Goal: Task Accomplishment & Management: Use online tool/utility

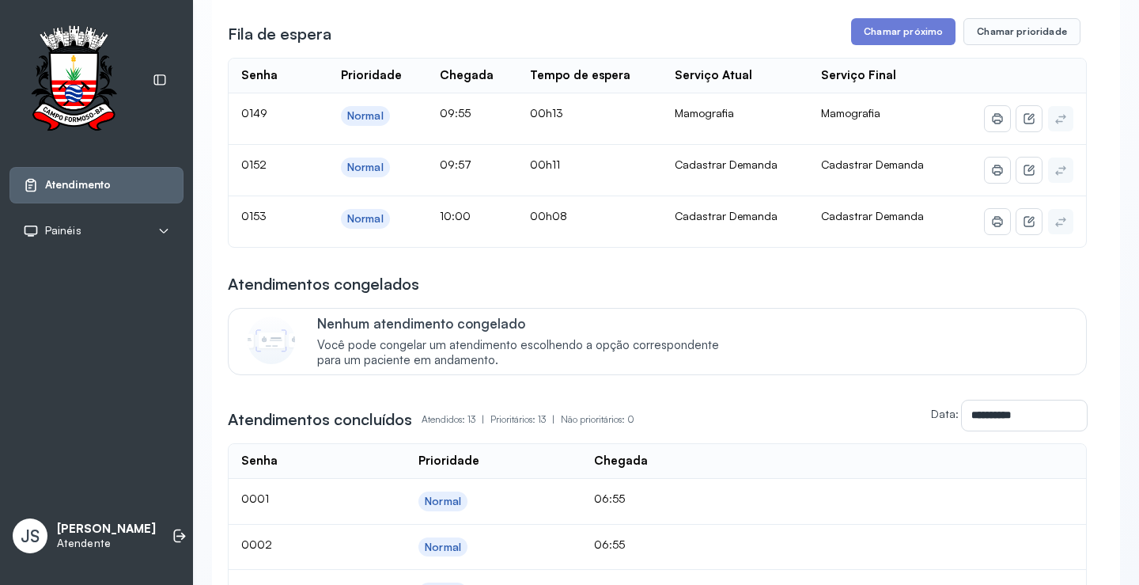
scroll to position [237, 0]
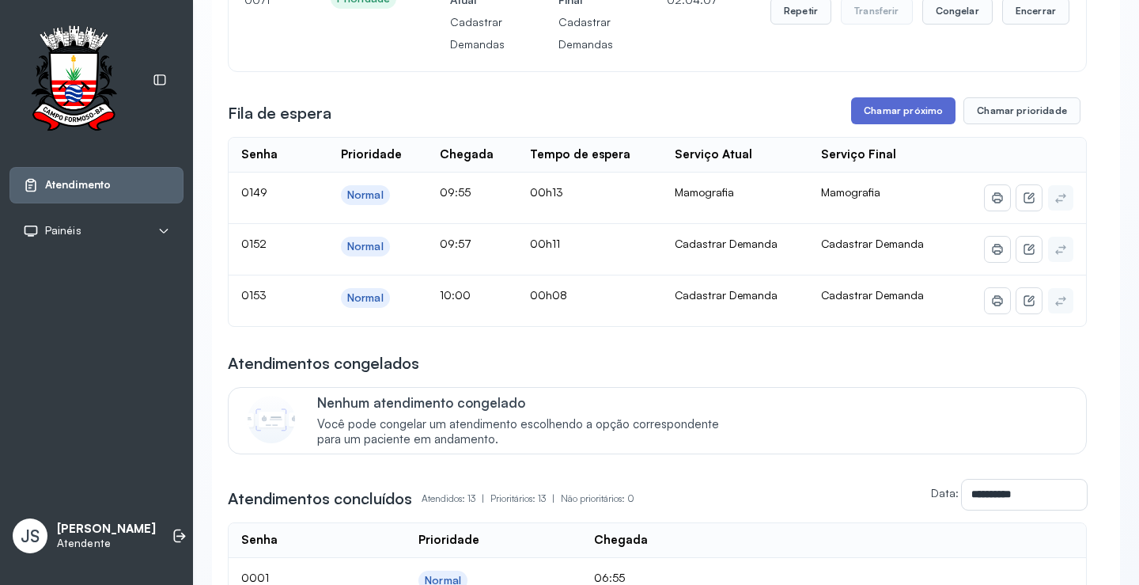
click at [919, 110] on button "Chamar próximo" at bounding box center [903, 110] width 104 height 27
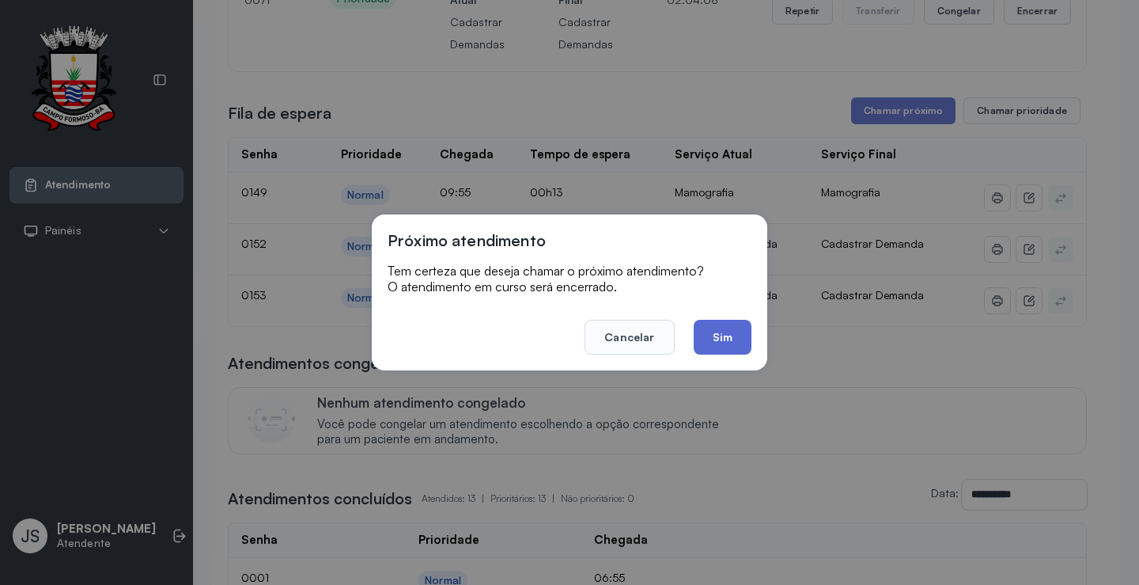
click at [728, 340] on button "Sim" at bounding box center [723, 337] width 58 height 35
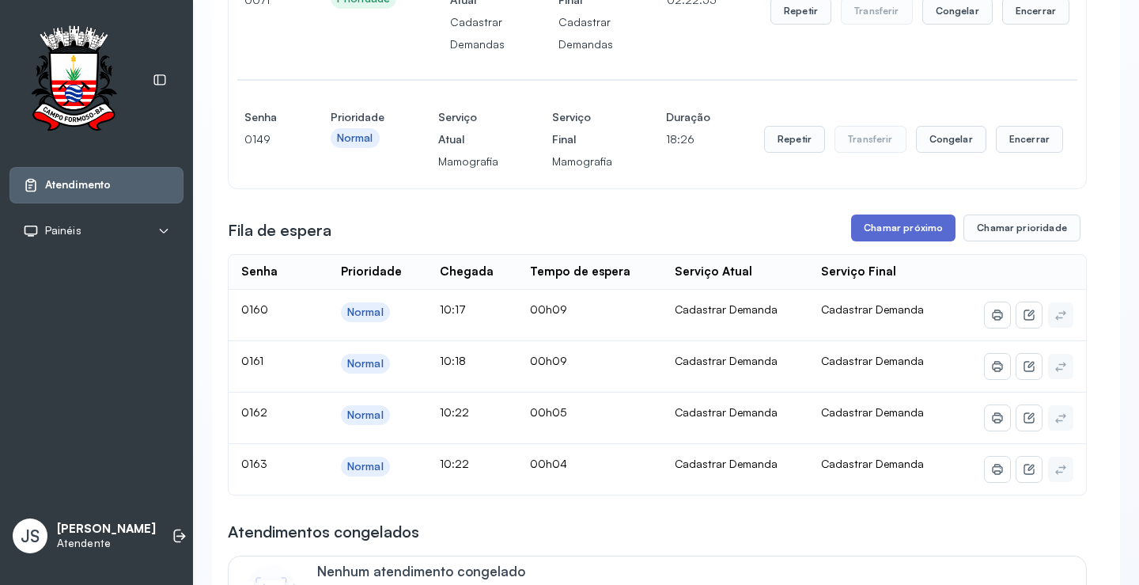
click at [914, 239] on button "Chamar próximo" at bounding box center [903, 227] width 104 height 27
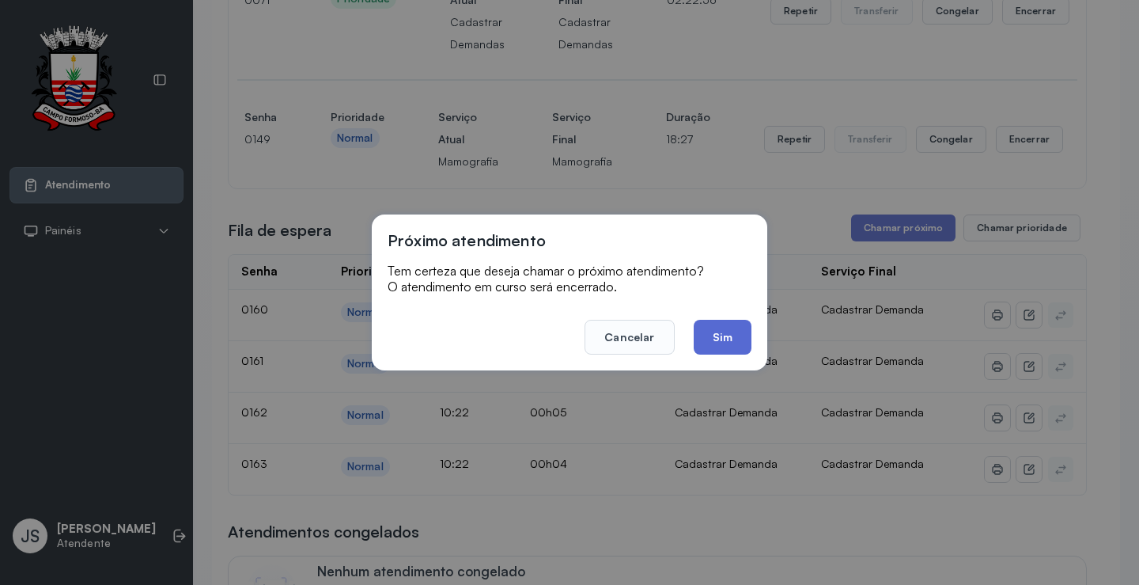
click at [724, 324] on button "Sim" at bounding box center [723, 337] width 58 height 35
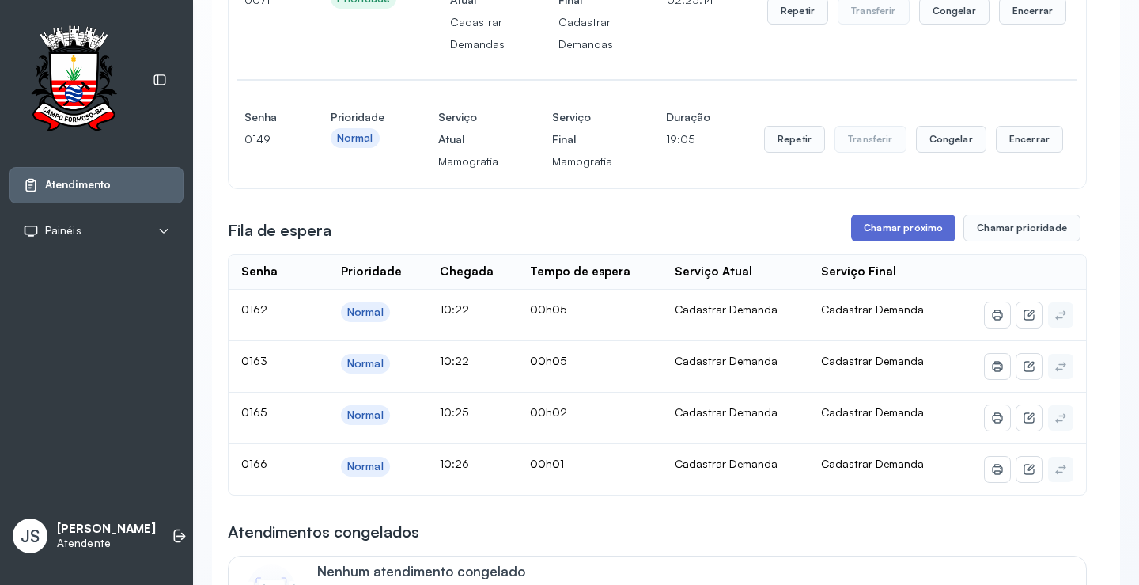
click at [888, 238] on button "Chamar próximo" at bounding box center [903, 227] width 104 height 27
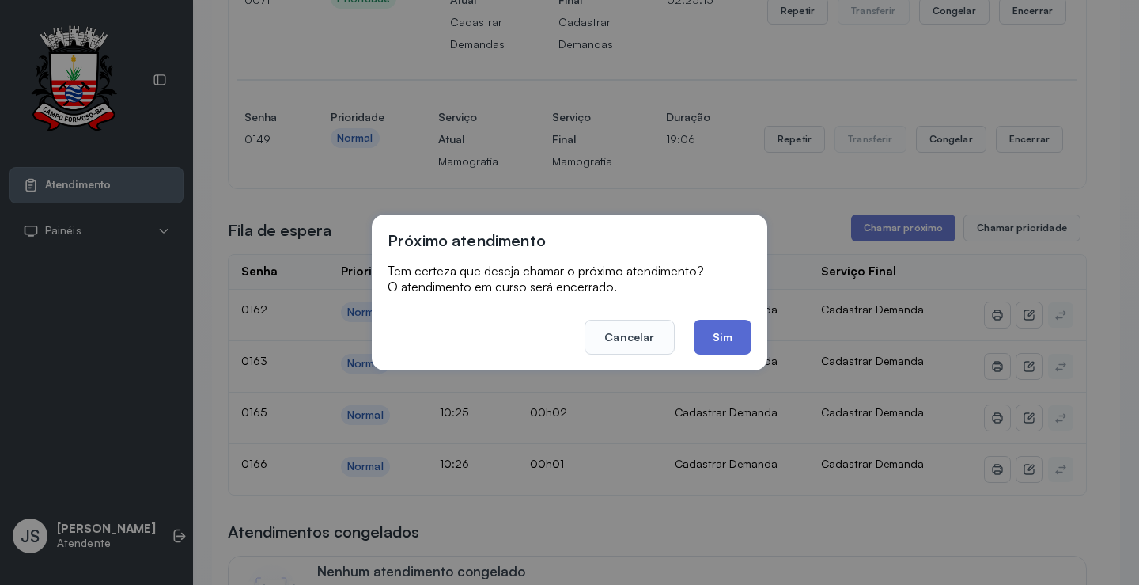
click at [719, 341] on button "Sim" at bounding box center [723, 337] width 58 height 35
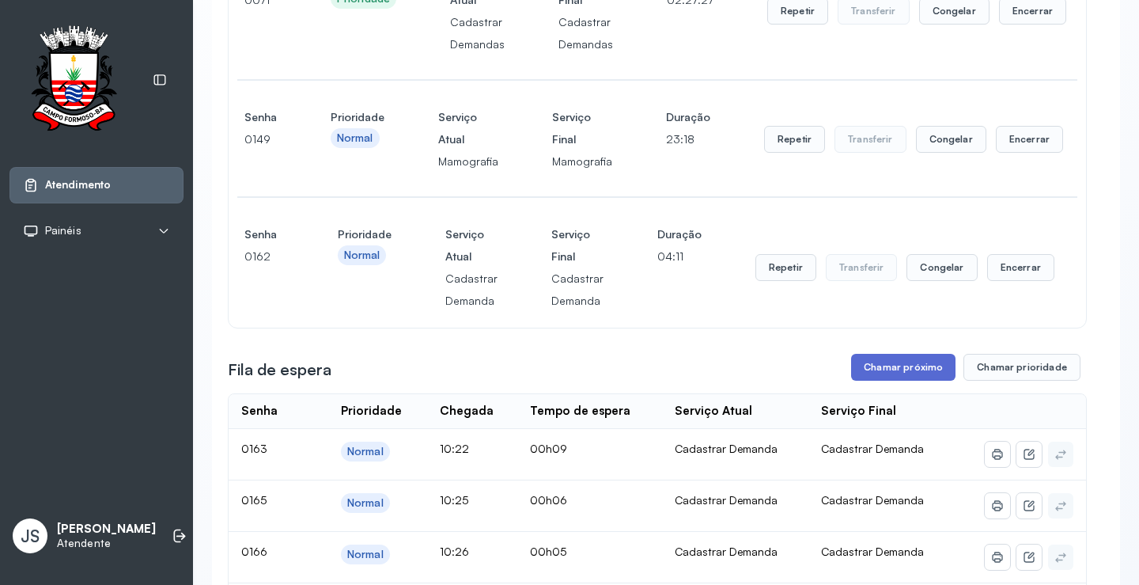
click at [907, 373] on button "Chamar próximo" at bounding box center [903, 367] width 104 height 27
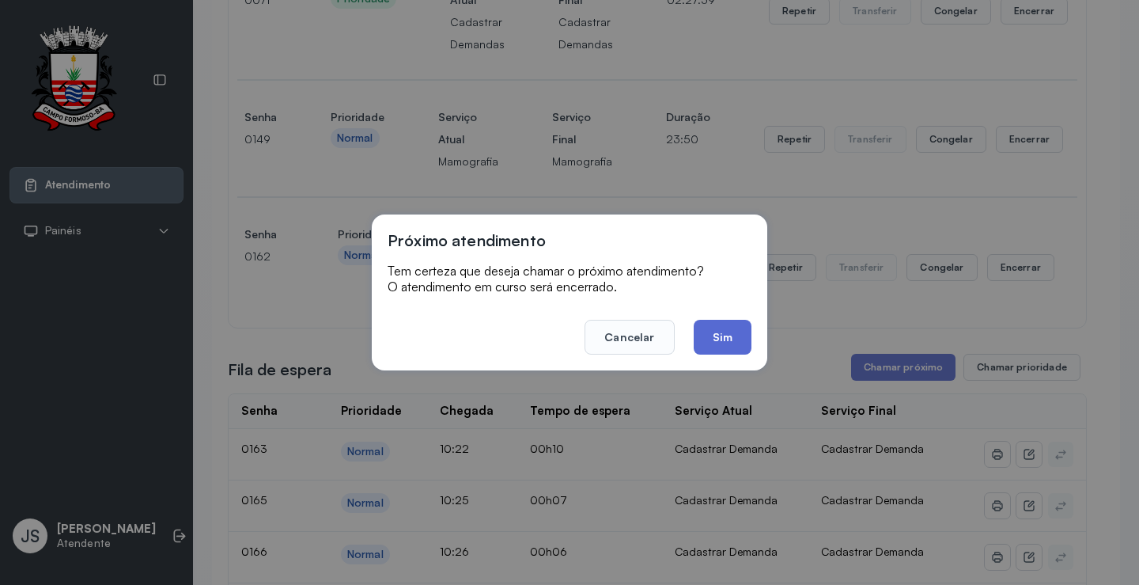
click at [739, 344] on button "Sim" at bounding box center [723, 337] width 58 height 35
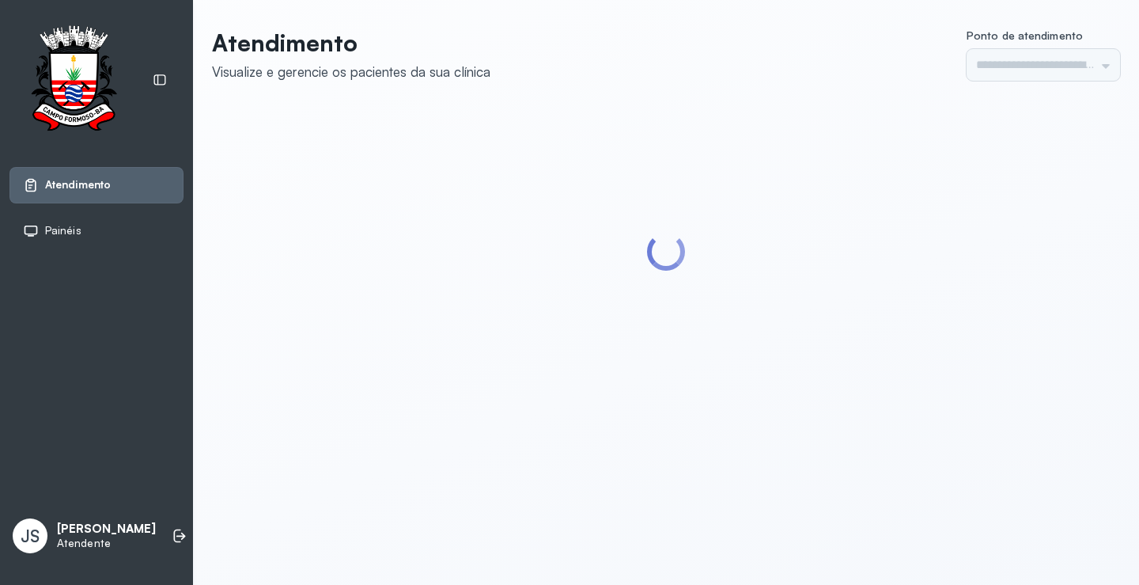
type input "*********"
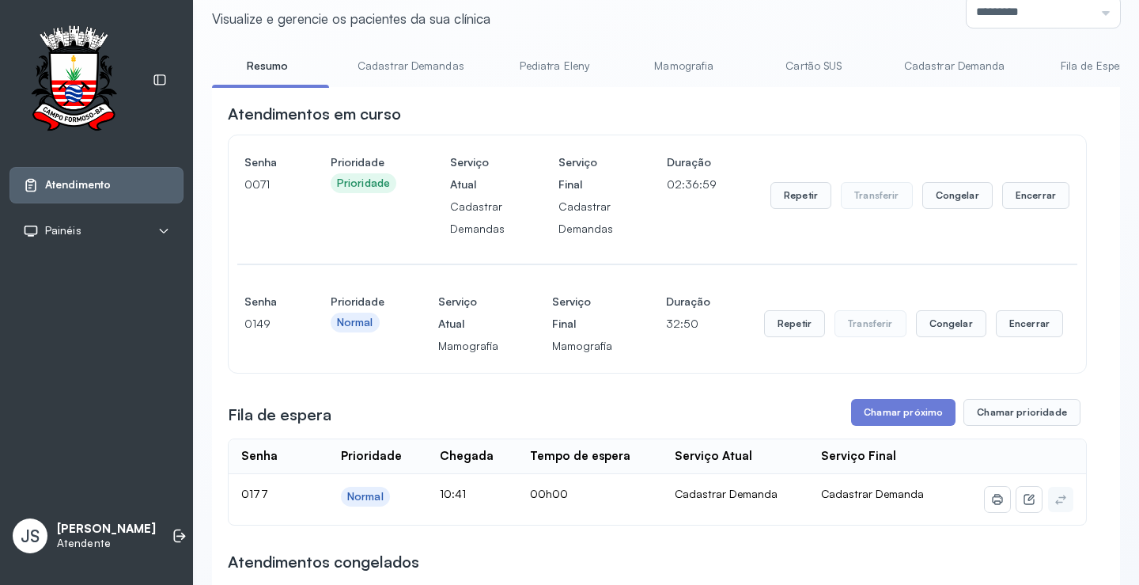
scroll to position [79, 0]
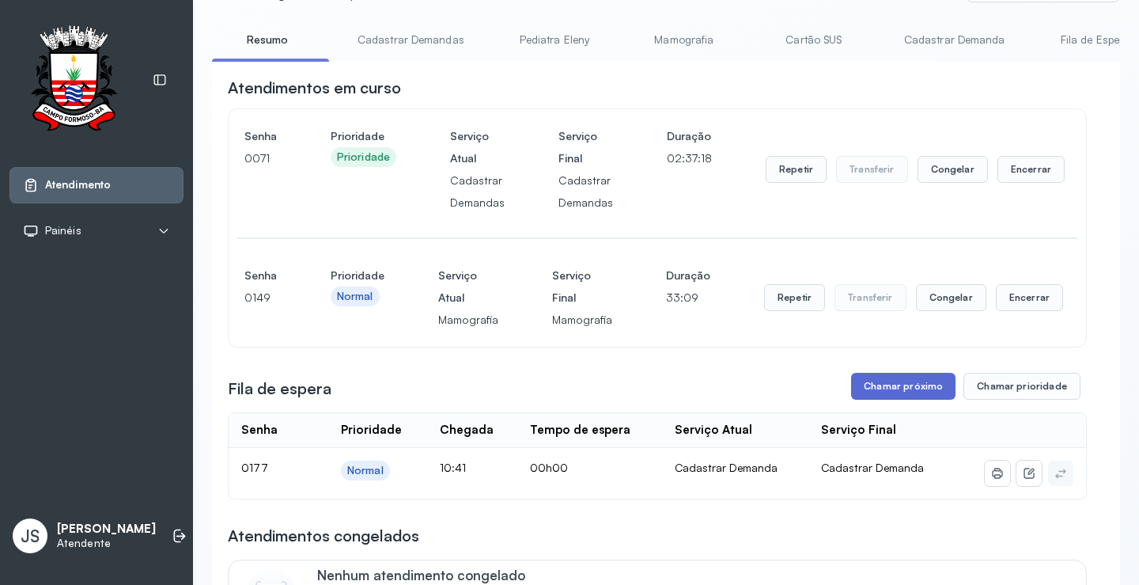
click at [909, 381] on button "Chamar próximo" at bounding box center [903, 386] width 104 height 27
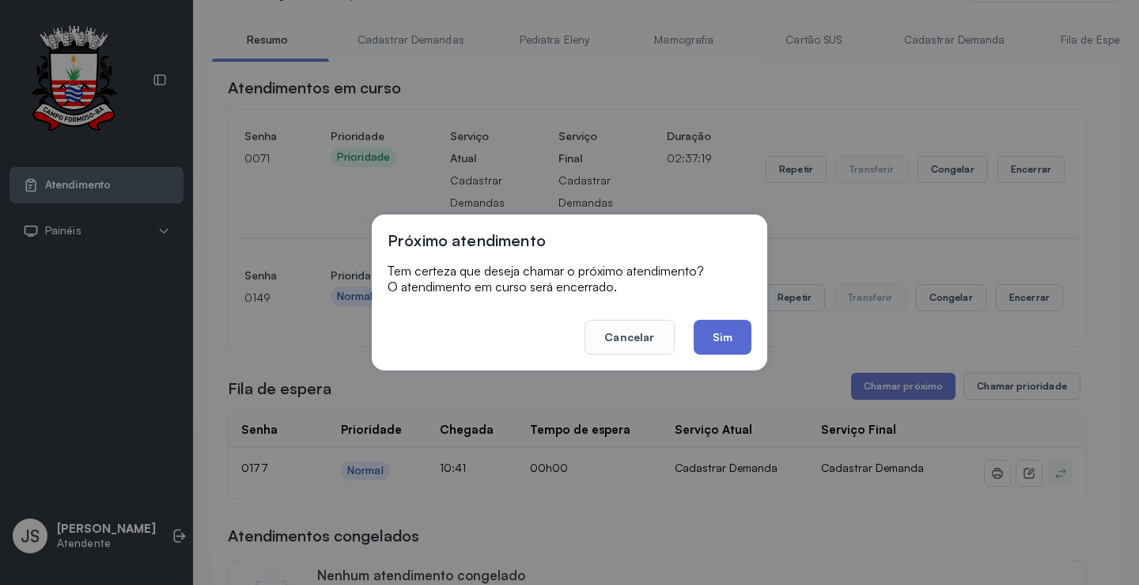
click at [736, 344] on button "Sim" at bounding box center [723, 337] width 58 height 35
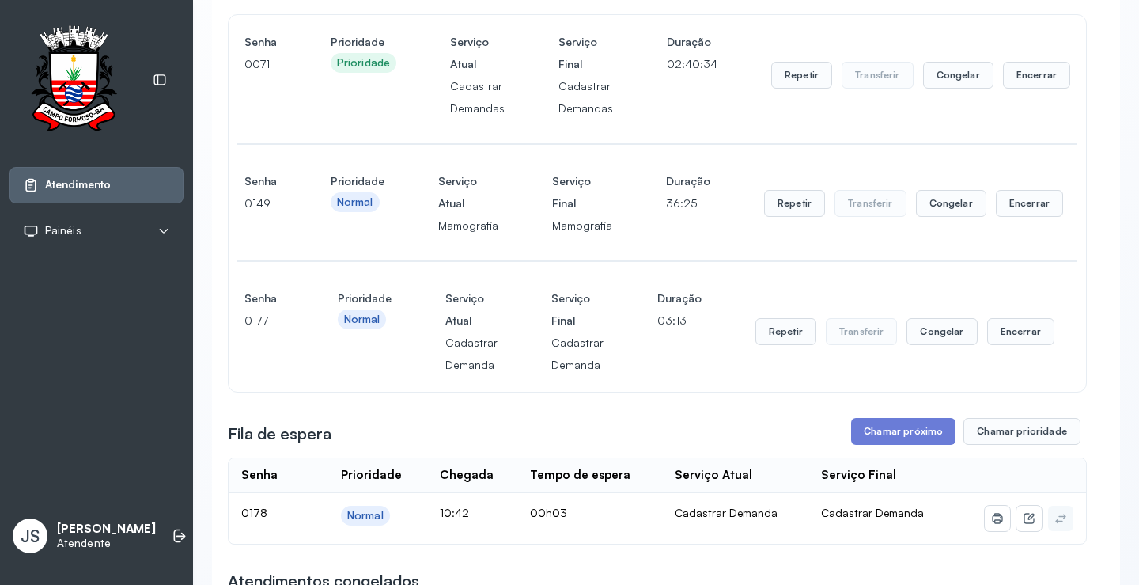
scroll to position [316, 0]
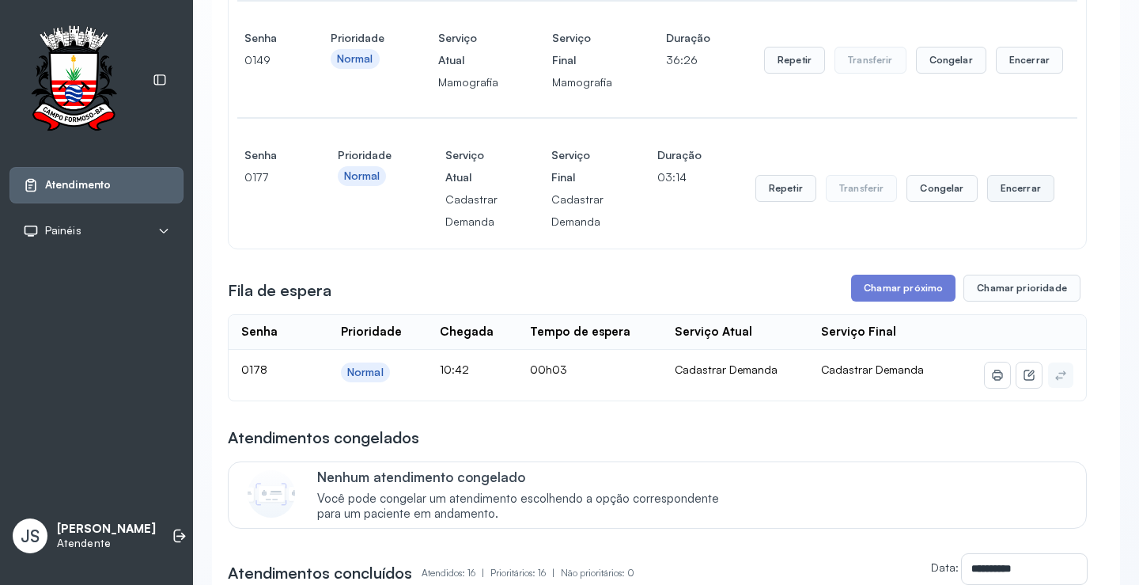
click at [1014, 201] on button "Encerrar" at bounding box center [1020, 188] width 67 height 27
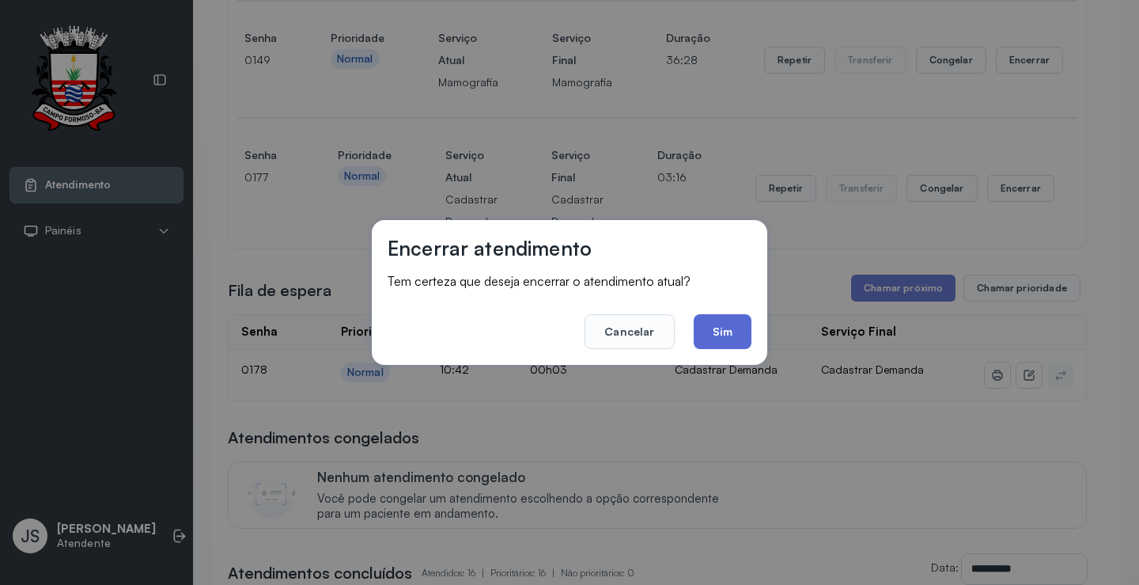
click at [729, 329] on button "Sim" at bounding box center [723, 331] width 58 height 35
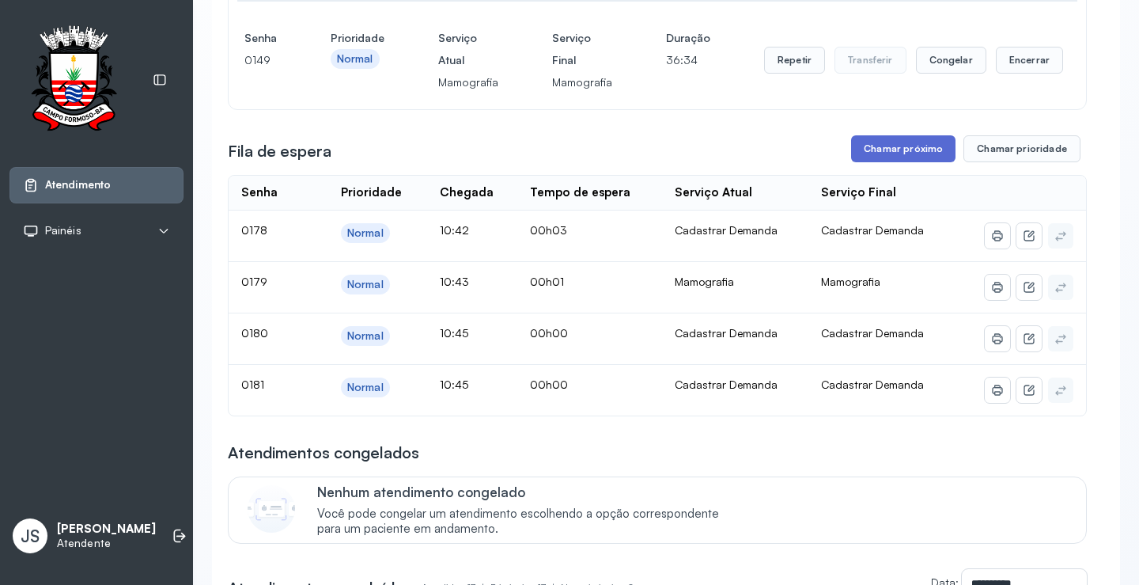
click at [918, 155] on button "Chamar próximo" at bounding box center [903, 148] width 104 height 27
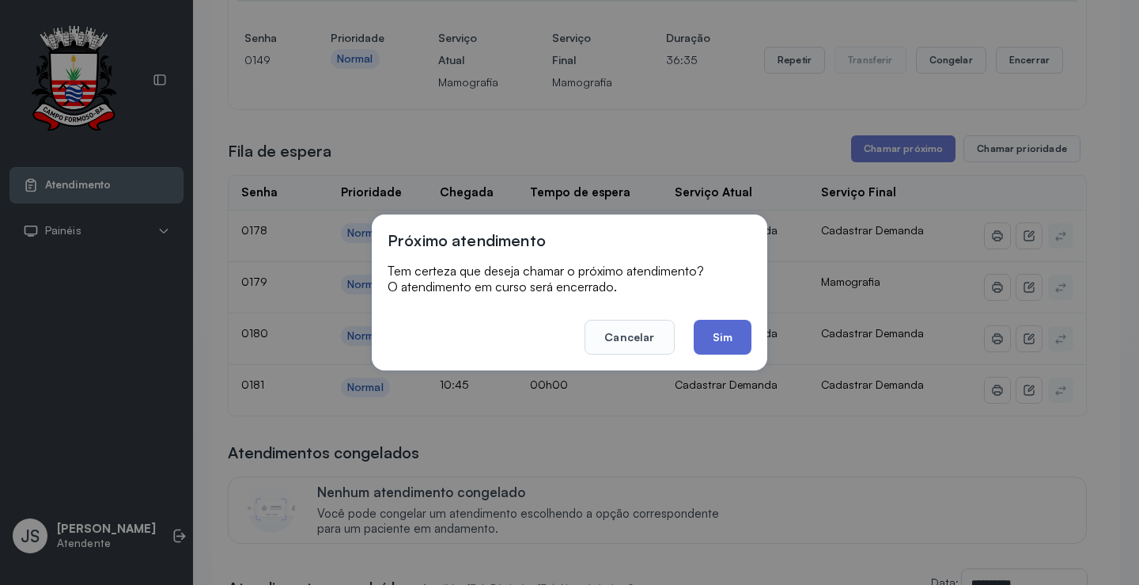
click at [735, 334] on button "Sim" at bounding box center [723, 337] width 58 height 35
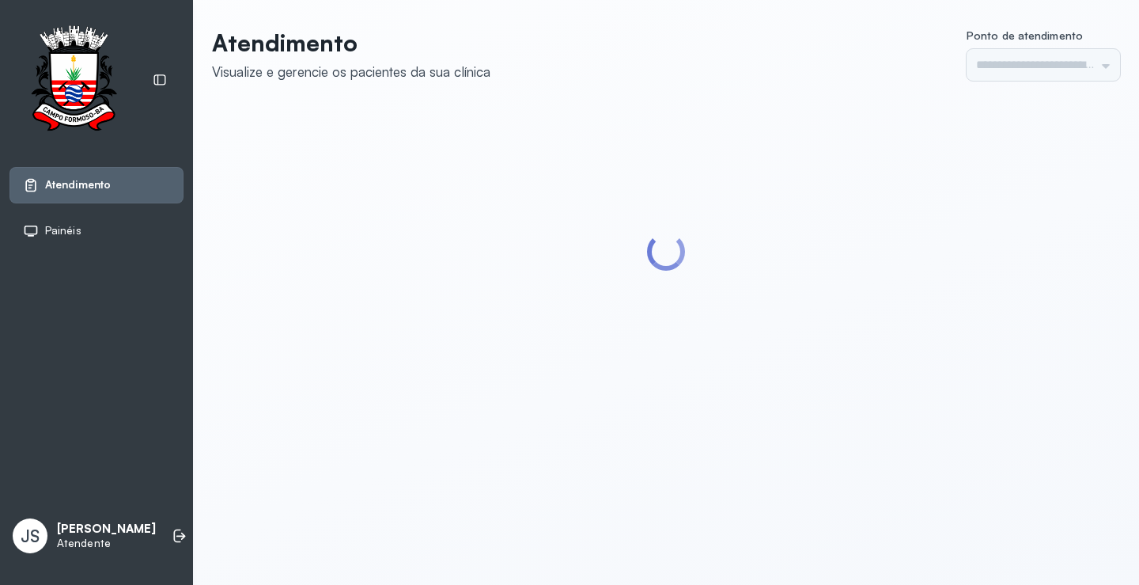
type input "*********"
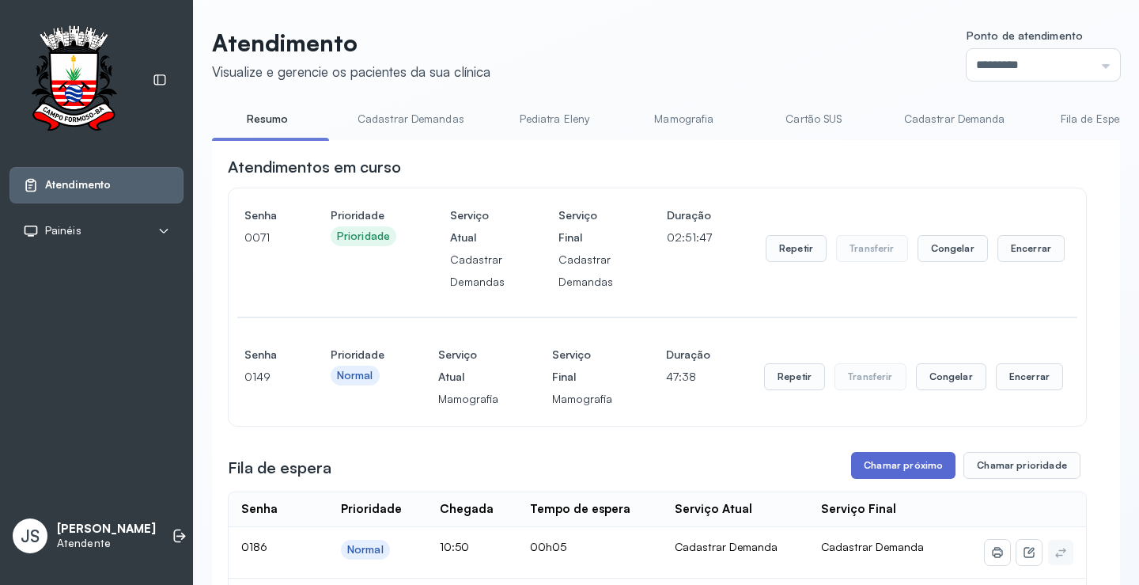
click at [881, 464] on button "Chamar próximo" at bounding box center [903, 465] width 104 height 27
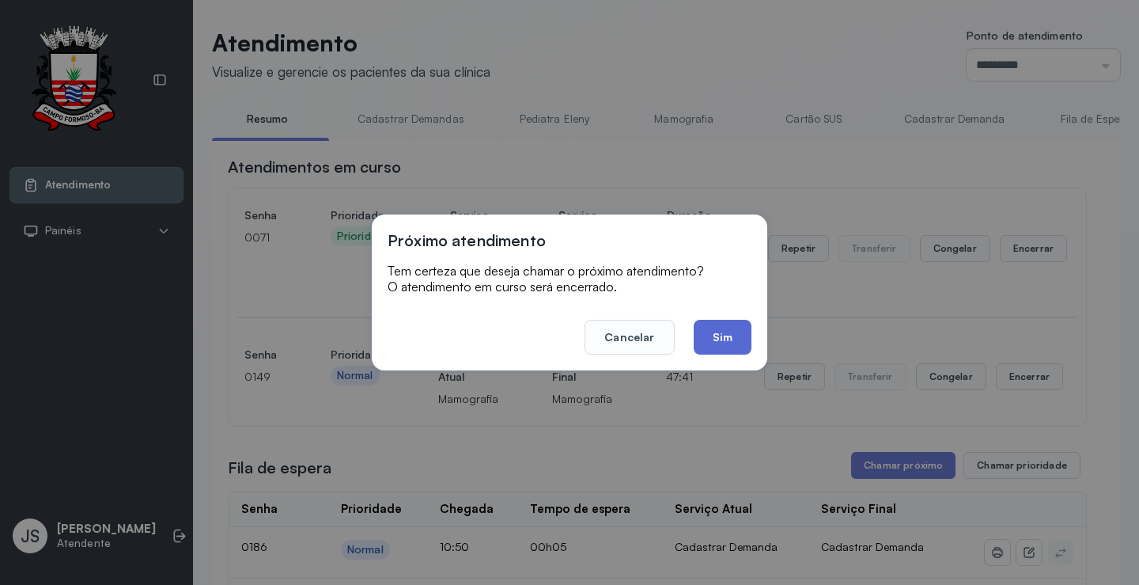
click at [721, 331] on button "Sim" at bounding box center [723, 337] width 58 height 35
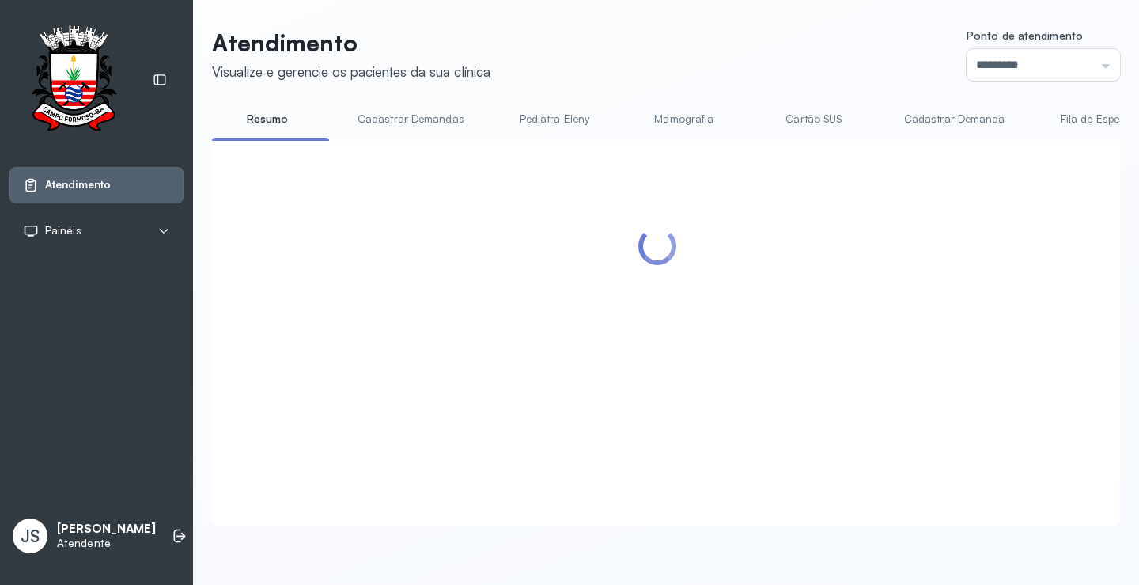
scroll to position [237, 0]
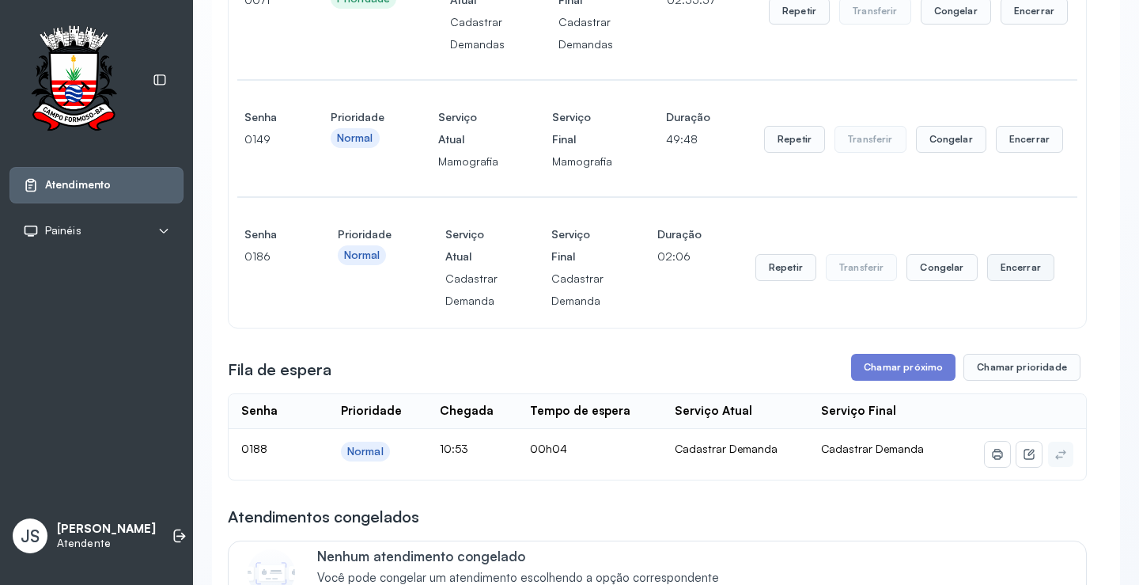
click at [1004, 274] on button "Encerrar" at bounding box center [1020, 267] width 67 height 27
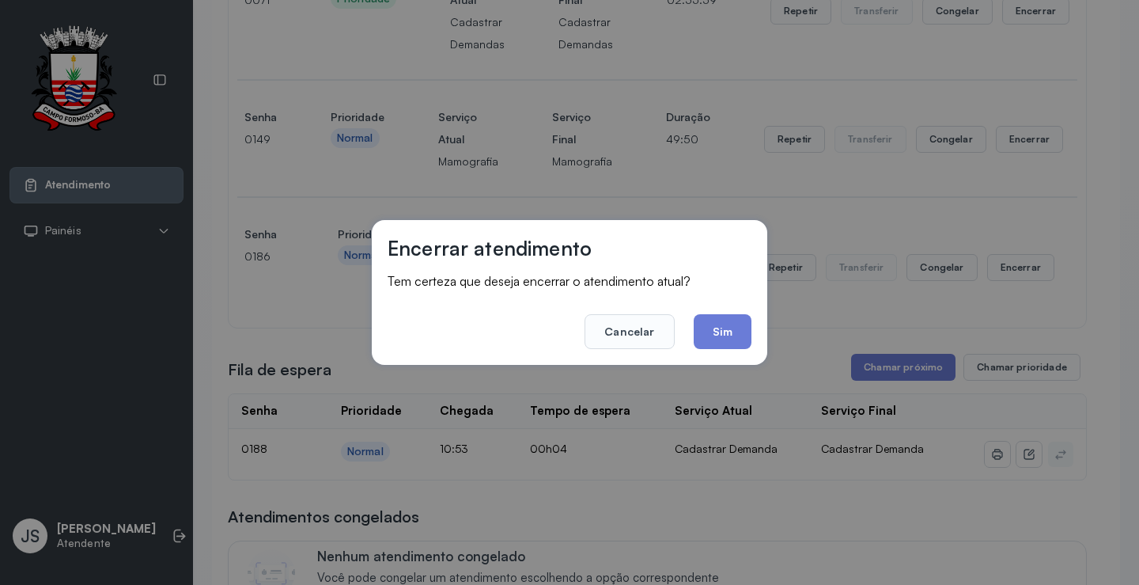
click at [843, 325] on div "Encerrar atendimento Tem certeza que deseja encerrar o atendimento atual? Cance…" at bounding box center [569, 292] width 1139 height 585
click at [637, 332] on button "Cancelar" at bounding box center [629, 331] width 89 height 35
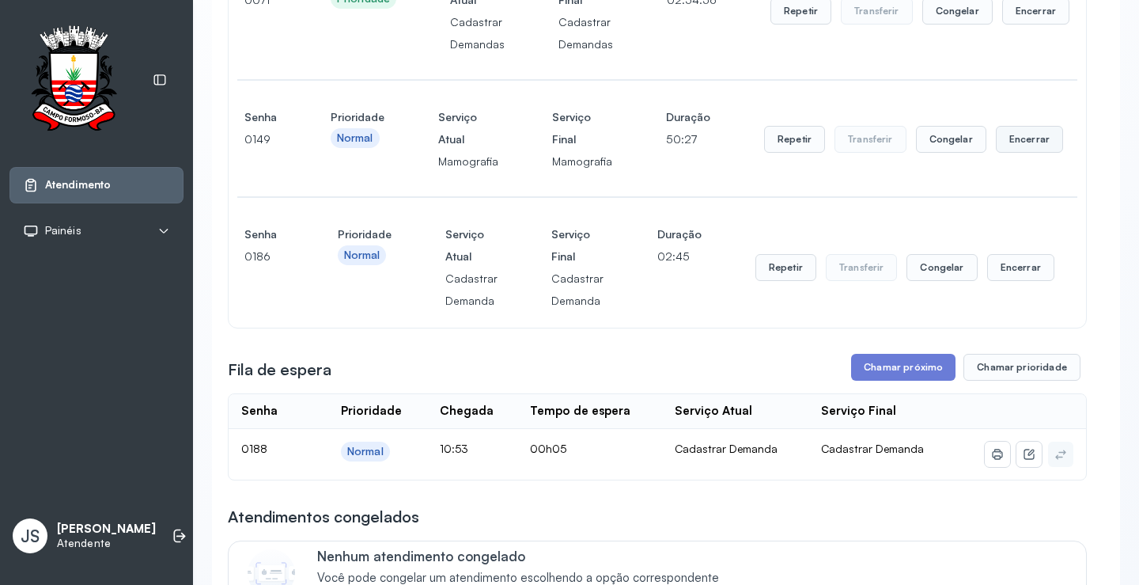
click at [1012, 141] on button "Encerrar" at bounding box center [1029, 139] width 67 height 27
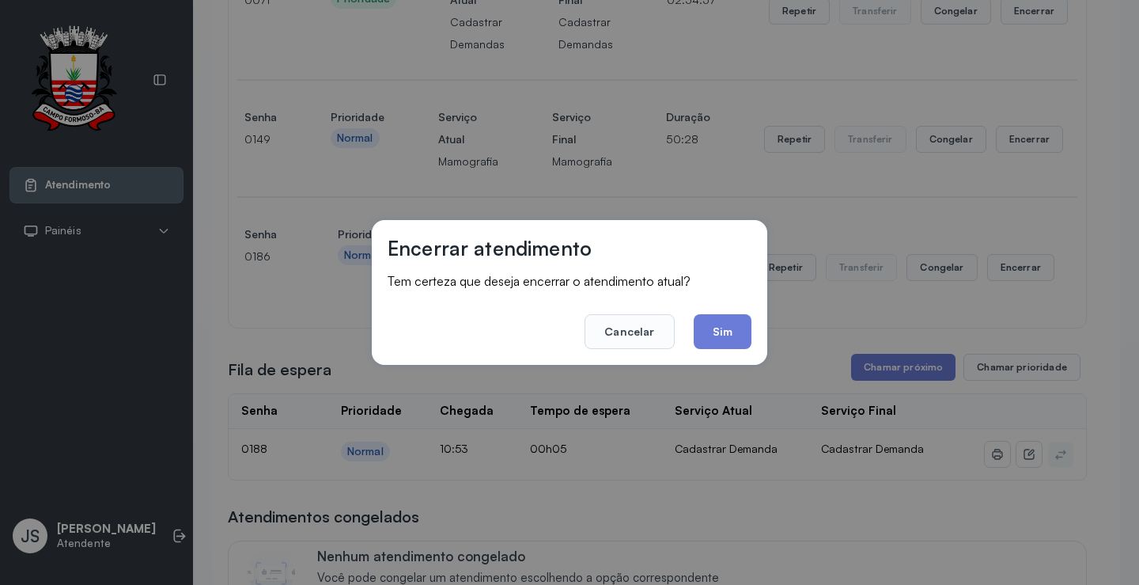
drag, startPoint x: 710, startPoint y: 335, endPoint x: 781, endPoint y: 314, distance: 74.1
click at [710, 334] on button "Sim" at bounding box center [723, 331] width 58 height 35
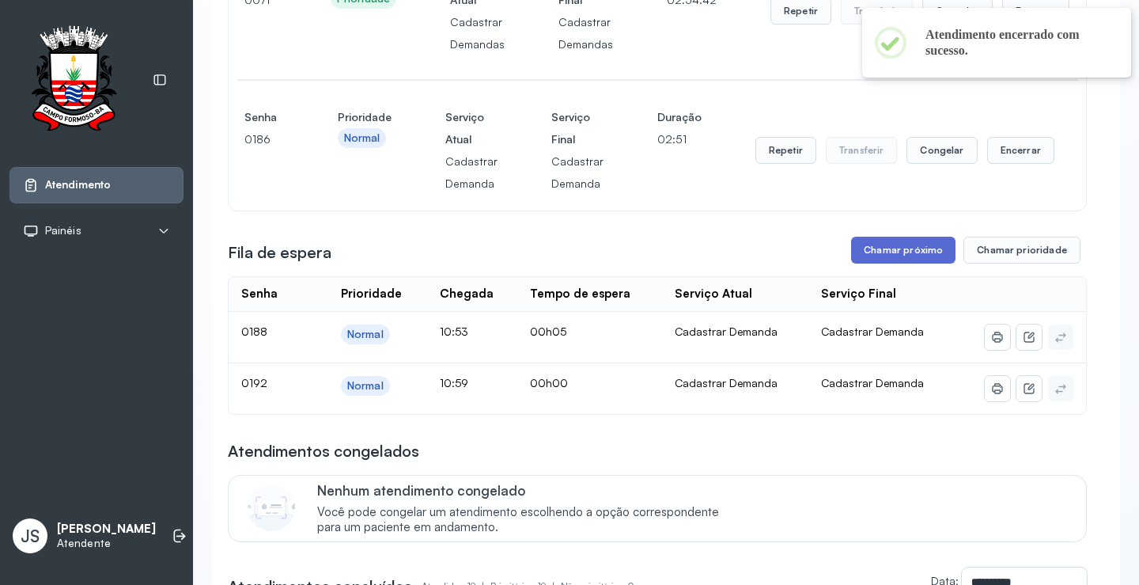
click at [912, 252] on button "Chamar próximo" at bounding box center [903, 250] width 104 height 27
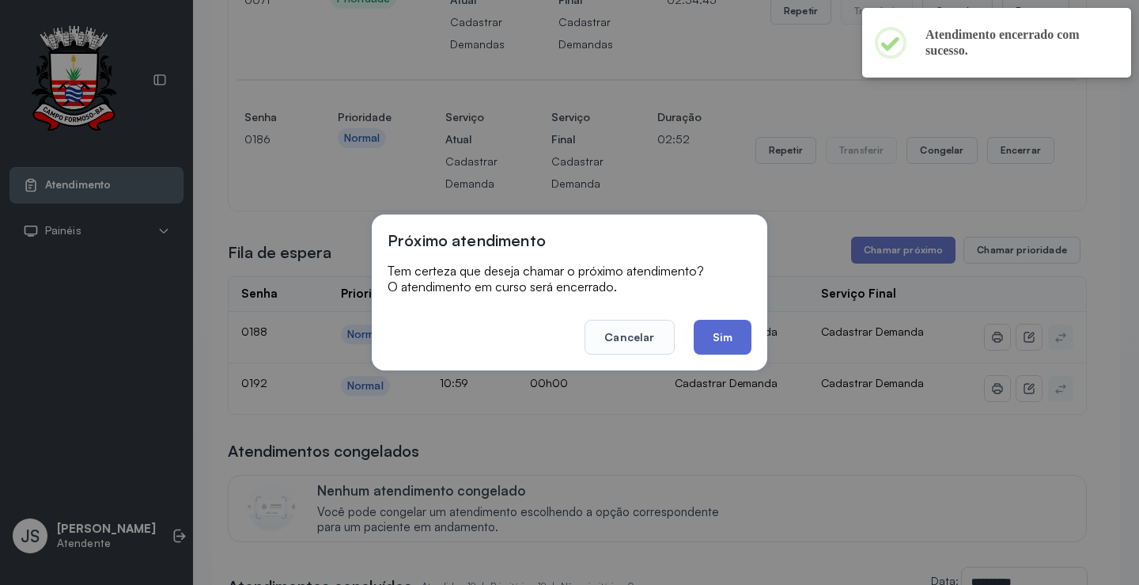
click at [729, 329] on button "Sim" at bounding box center [723, 337] width 58 height 35
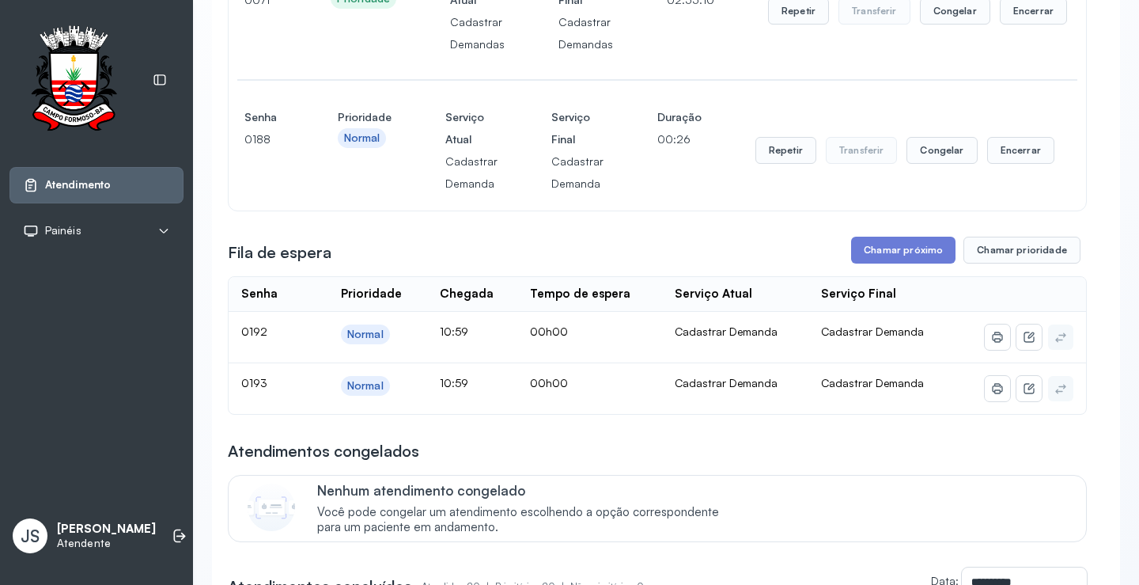
scroll to position [206, 0]
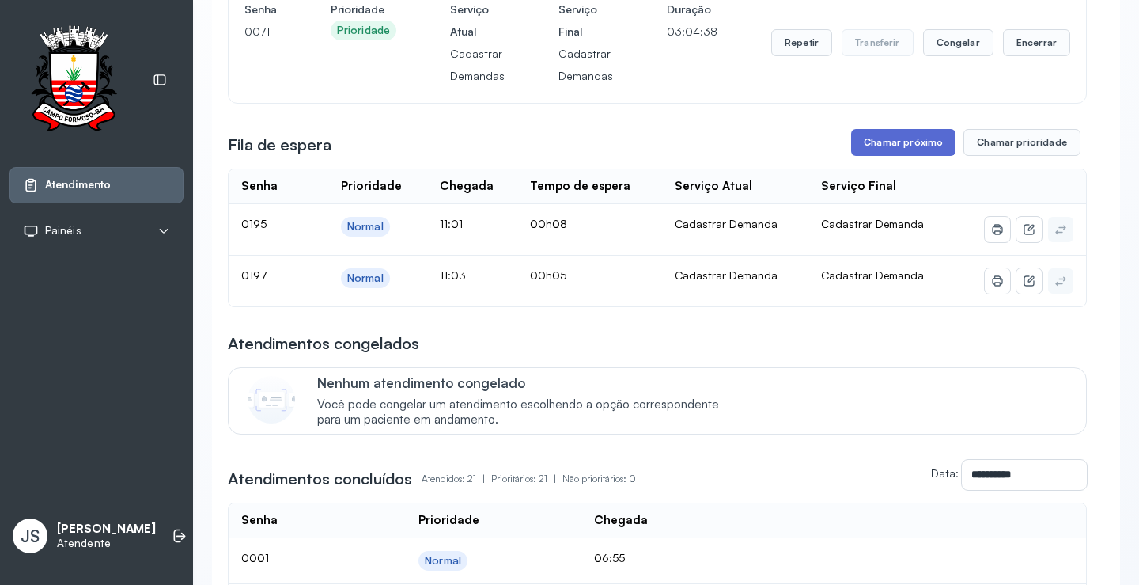
click at [909, 134] on button "Chamar próximo" at bounding box center [903, 142] width 104 height 27
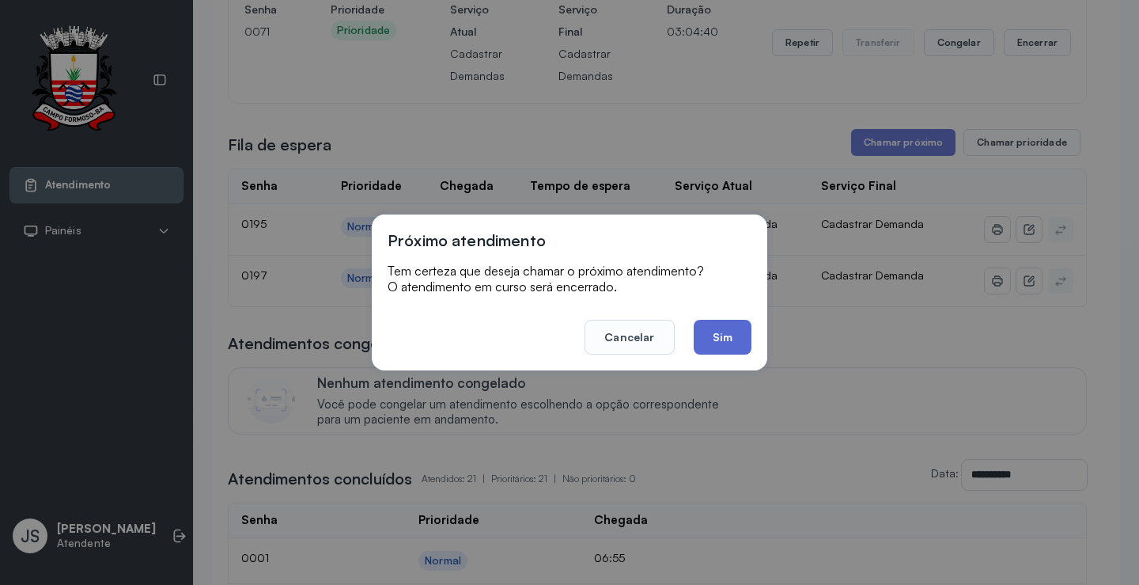
click at [733, 336] on button "Sim" at bounding box center [723, 337] width 58 height 35
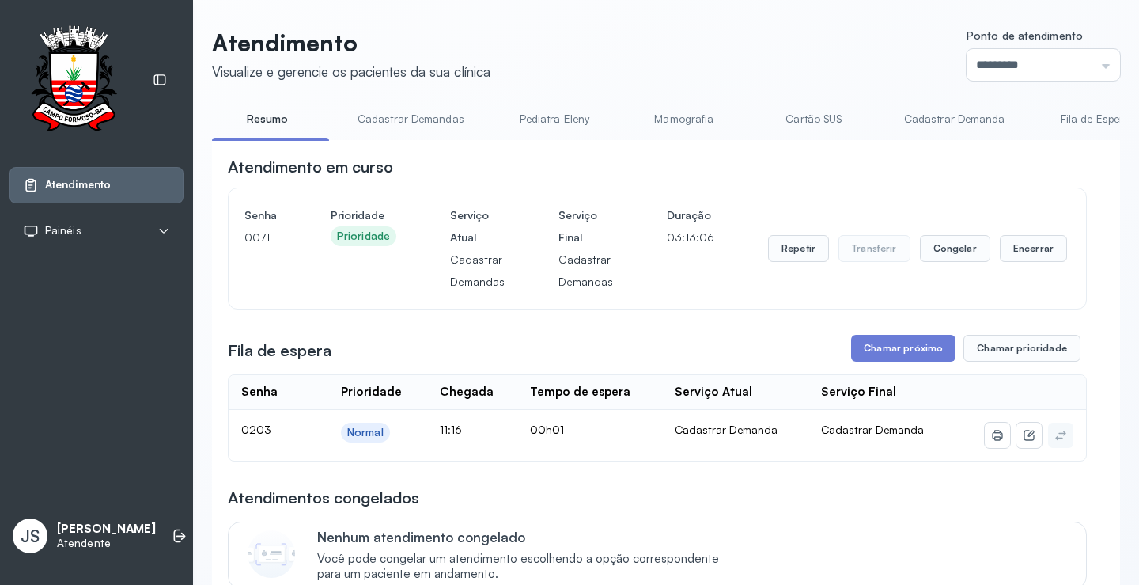
scroll to position [79, 0]
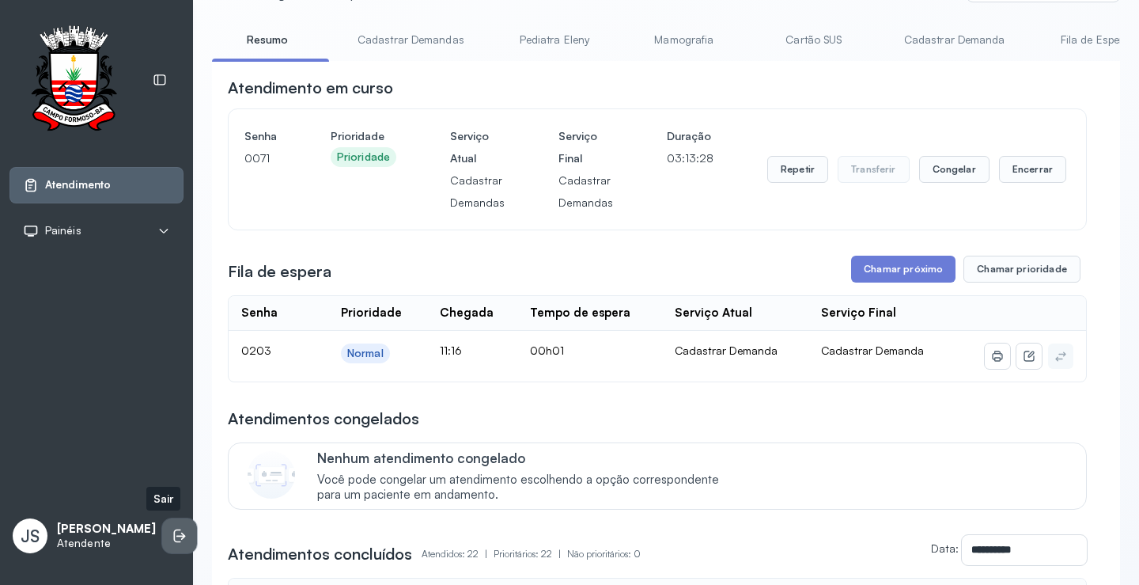
click at [172, 532] on icon at bounding box center [180, 536] width 16 height 16
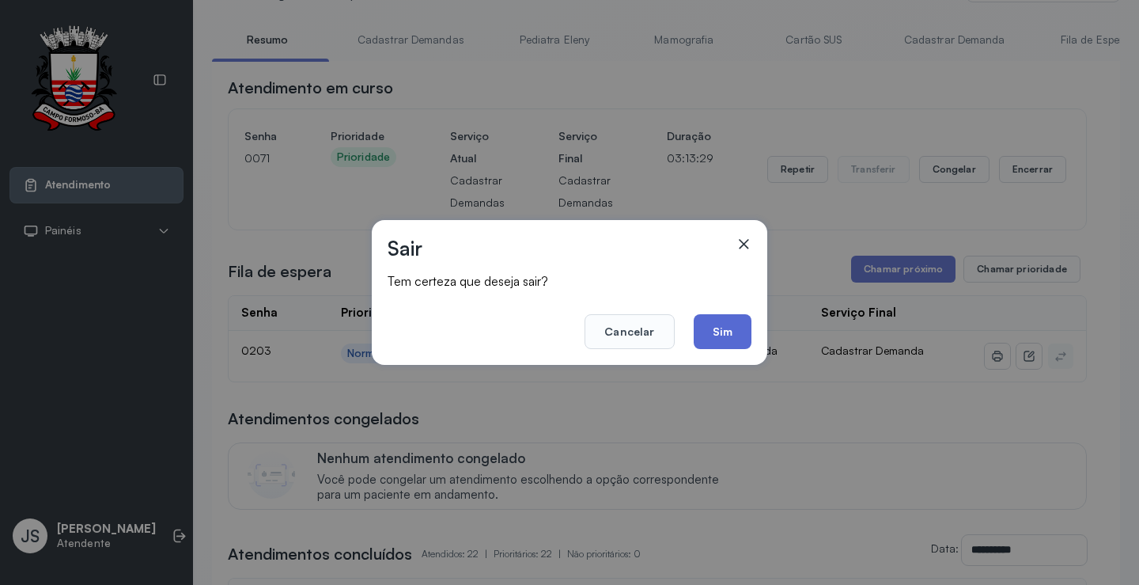
click at [734, 336] on button "Sim" at bounding box center [723, 331] width 58 height 35
